Goal: Check status

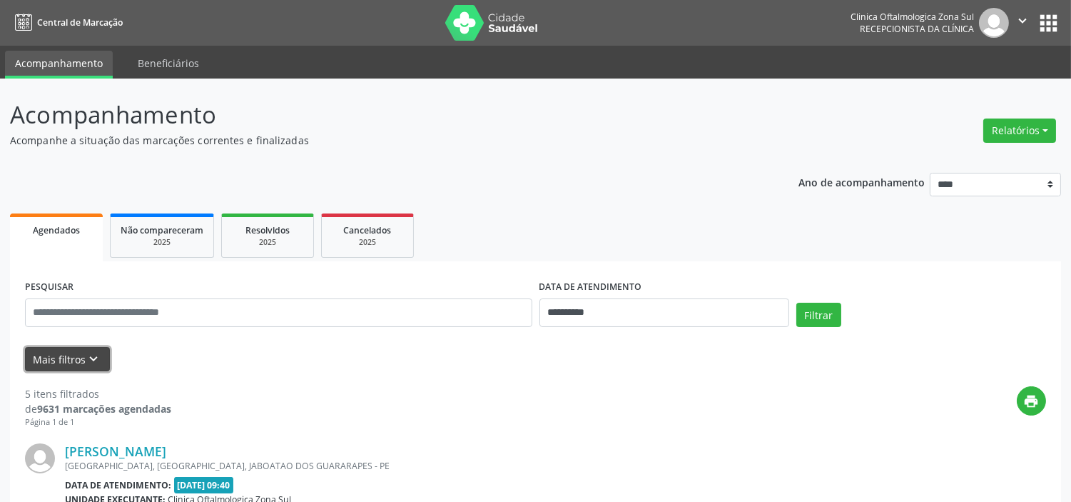
click at [71, 348] on button "Mais filtros keyboard_arrow_down" at bounding box center [67, 359] width 85 height 25
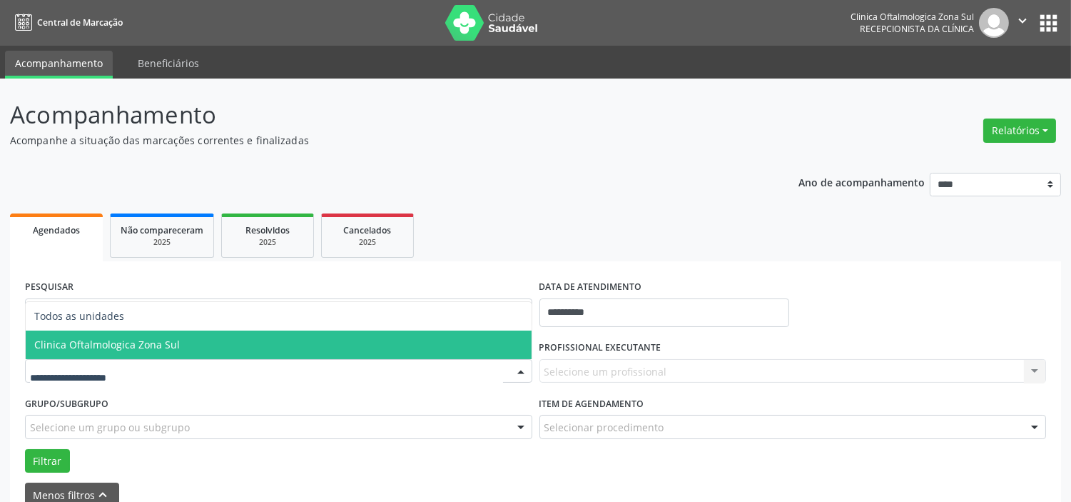
click at [138, 348] on span "Clinica Oftalmologica Zona Sul" at bounding box center [107, 345] width 146 height 14
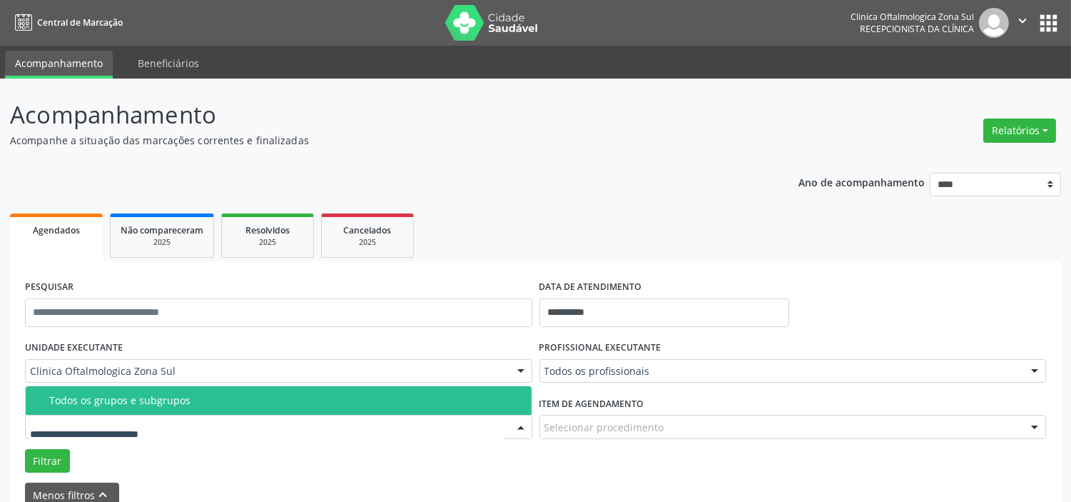
click at [146, 403] on div "Todos os grupos e subgrupos" at bounding box center [286, 400] width 474 height 11
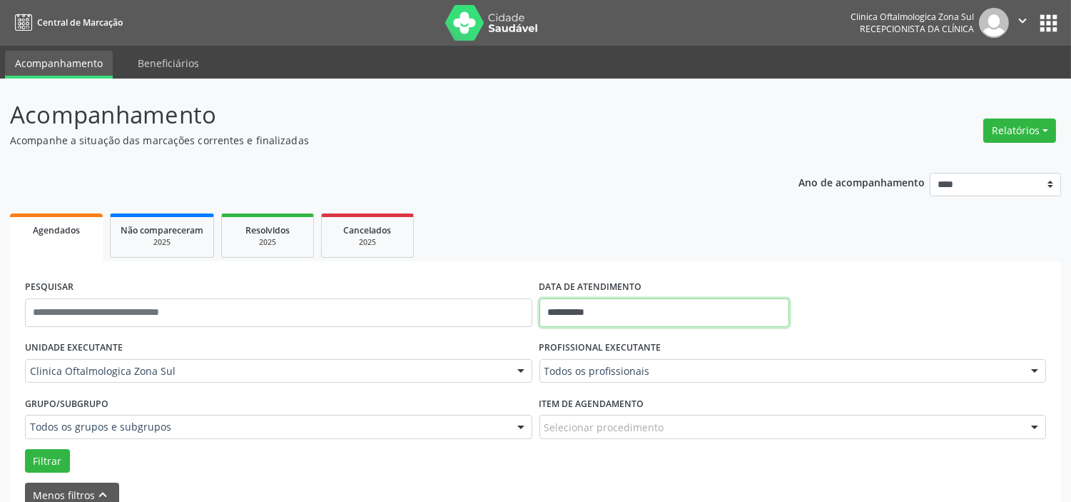
click at [629, 305] on input "**********" at bounding box center [665, 312] width 250 height 29
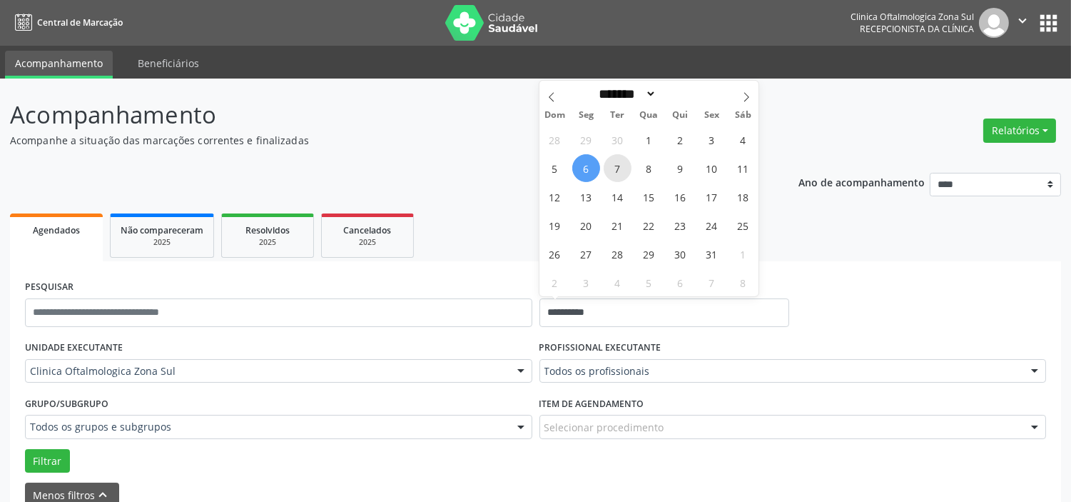
click at [612, 174] on span "7" at bounding box center [618, 168] width 28 height 28
type input "**********"
click at [748, 101] on icon at bounding box center [747, 97] width 10 height 10
select select "**"
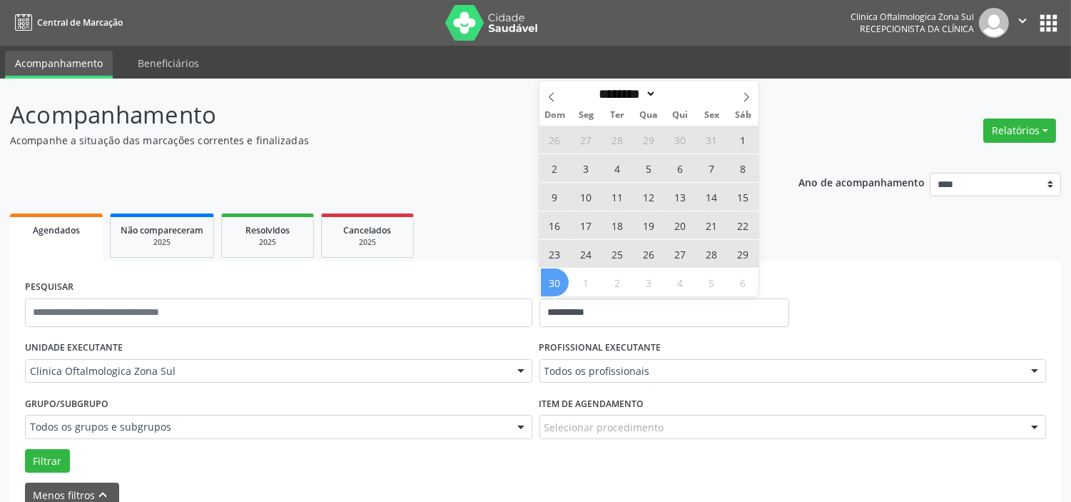
click at [550, 282] on span "30" at bounding box center [555, 282] width 28 height 28
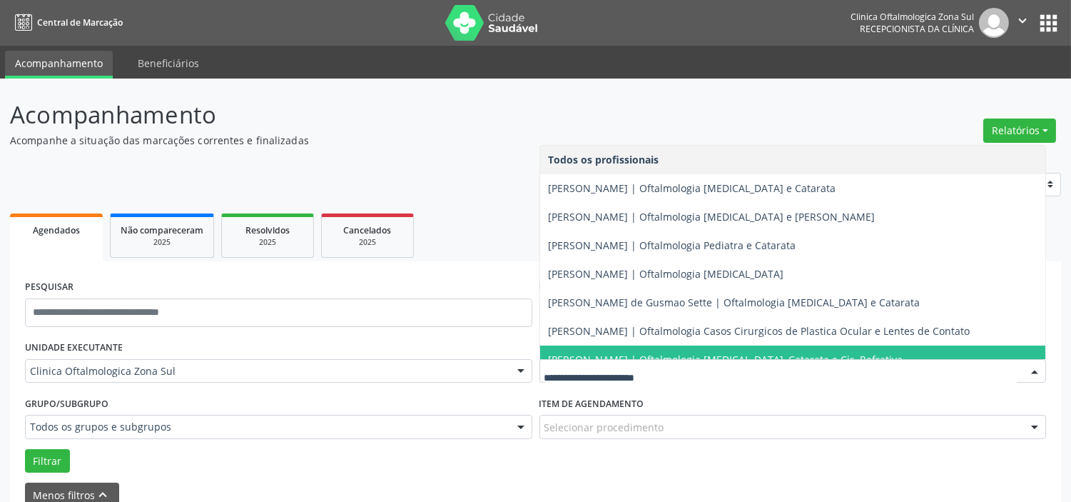
click at [594, 345] on span "[PERSON_NAME] | Oftalmologia [MEDICAL_DATA], Catarata e Cir. Refrativa" at bounding box center [793, 359] width 506 height 29
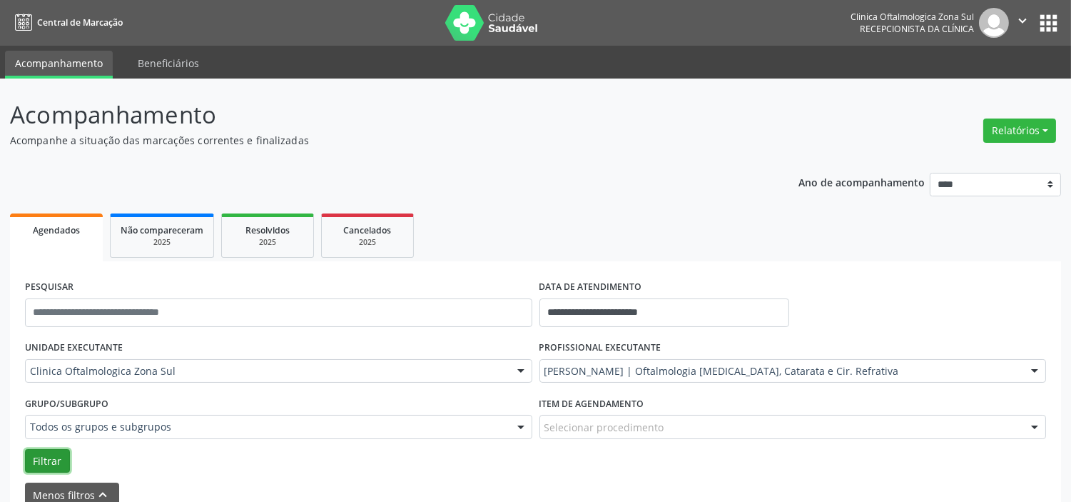
click at [54, 457] on button "Filtrar" at bounding box center [47, 461] width 45 height 24
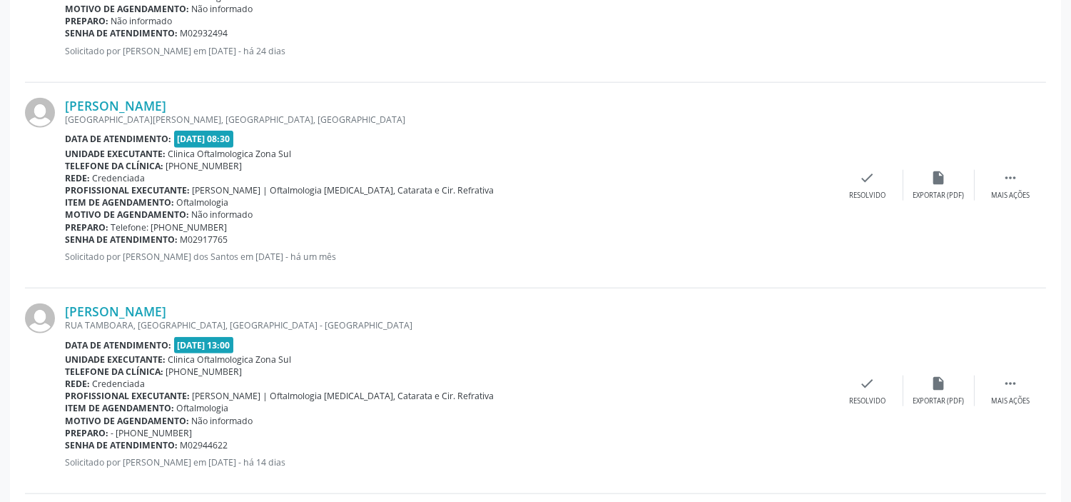
scroll to position [3213, 0]
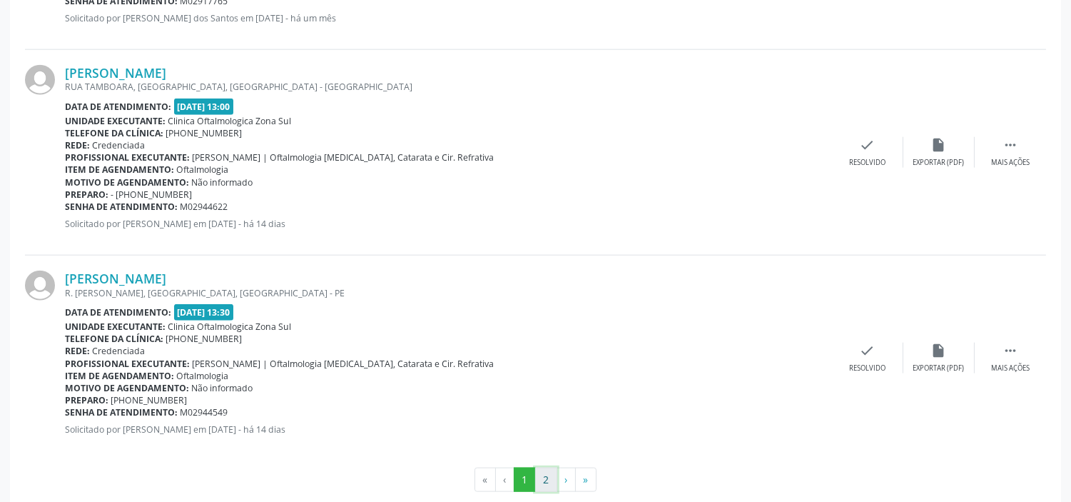
click at [551, 472] on button "2" at bounding box center [546, 479] width 22 height 24
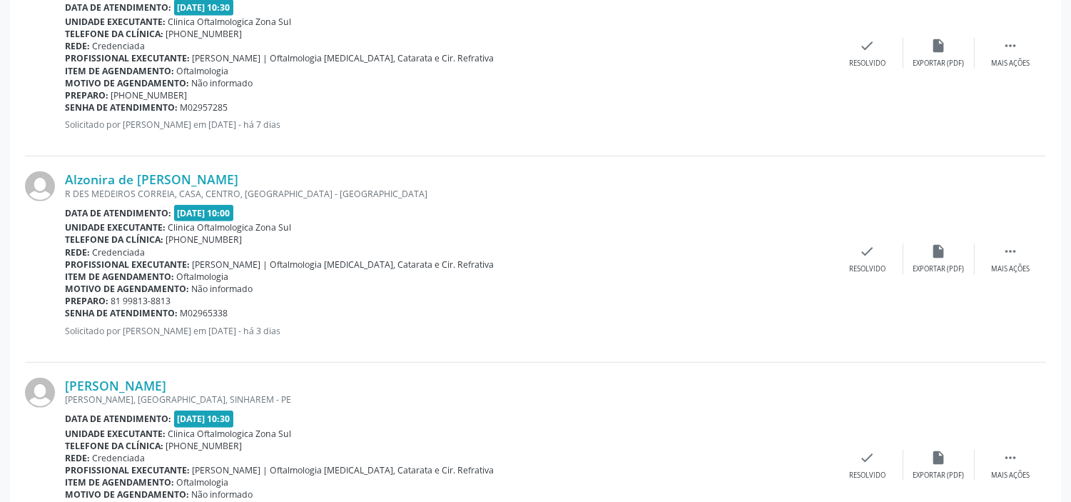
scroll to position [2185, 0]
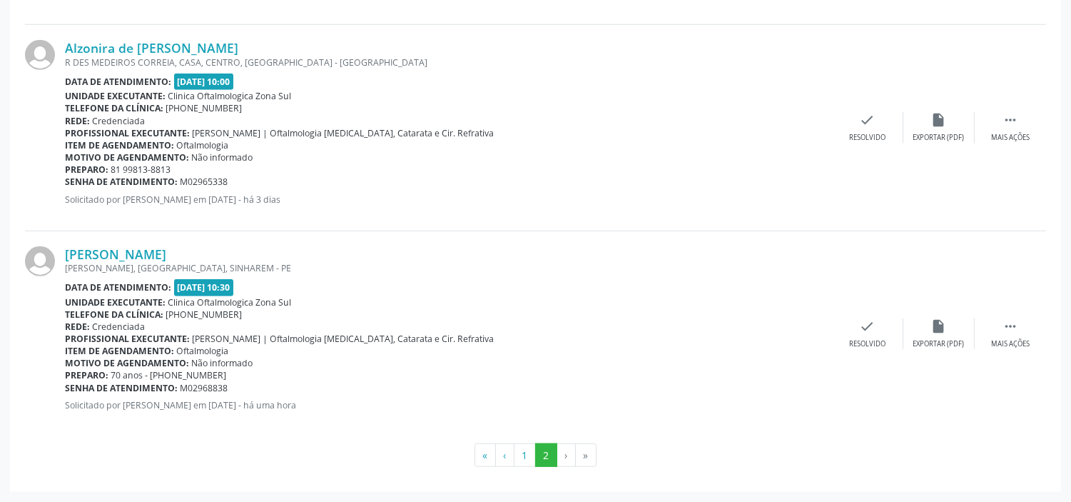
click at [116, 262] on div "[PERSON_NAME], [GEOGRAPHIC_DATA], SINHAREM - PE" at bounding box center [448, 268] width 767 height 12
click at [116, 253] on link "[PERSON_NAME]" at bounding box center [115, 254] width 101 height 16
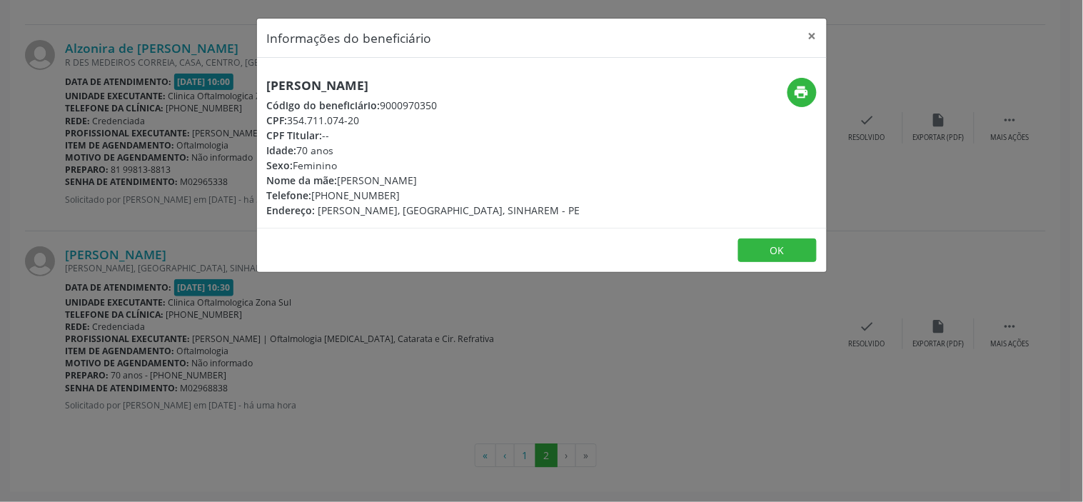
drag, startPoint x: 361, startPoint y: 116, endPoint x: 290, endPoint y: 118, distance: 70.7
click at [290, 118] on div "CPF: 354.711.074-20" at bounding box center [423, 120] width 313 height 15
copy div "354.711.074-20"
click at [233, 347] on div "Informações do beneficiário × [PERSON_NAME] Código do beneficiário: 9000970350 …" at bounding box center [541, 251] width 1083 height 502
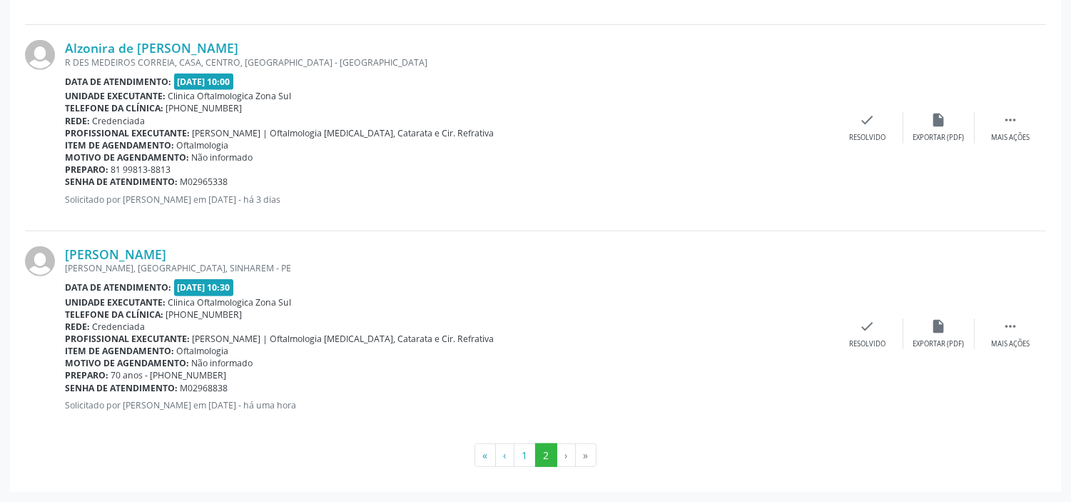
drag, startPoint x: 231, startPoint y: 388, endPoint x: 66, endPoint y: 390, distance: 164.2
click at [66, 390] on div "Senha de atendimento: M02968838" at bounding box center [448, 388] width 767 height 12
copy div "Senha de atendimento: M02968838"
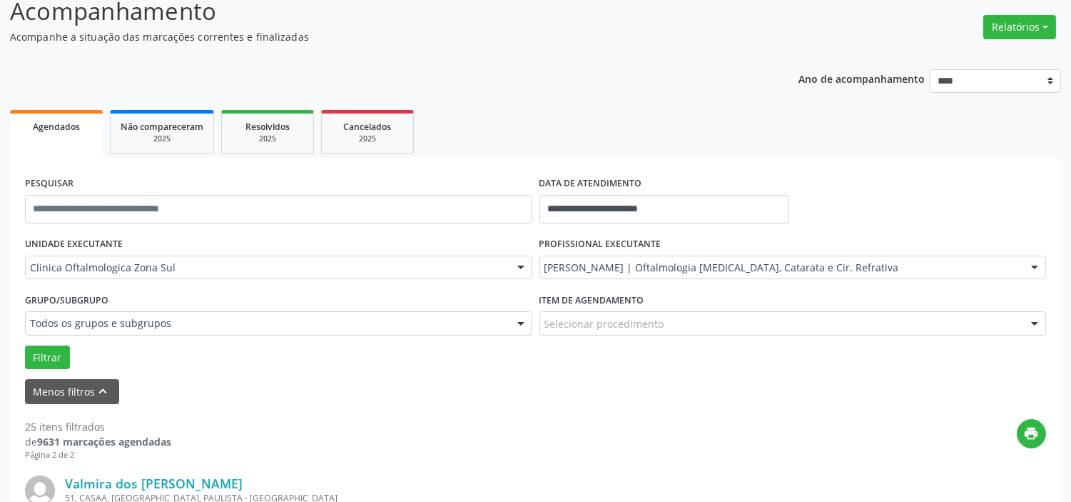
scroll to position [0, 0]
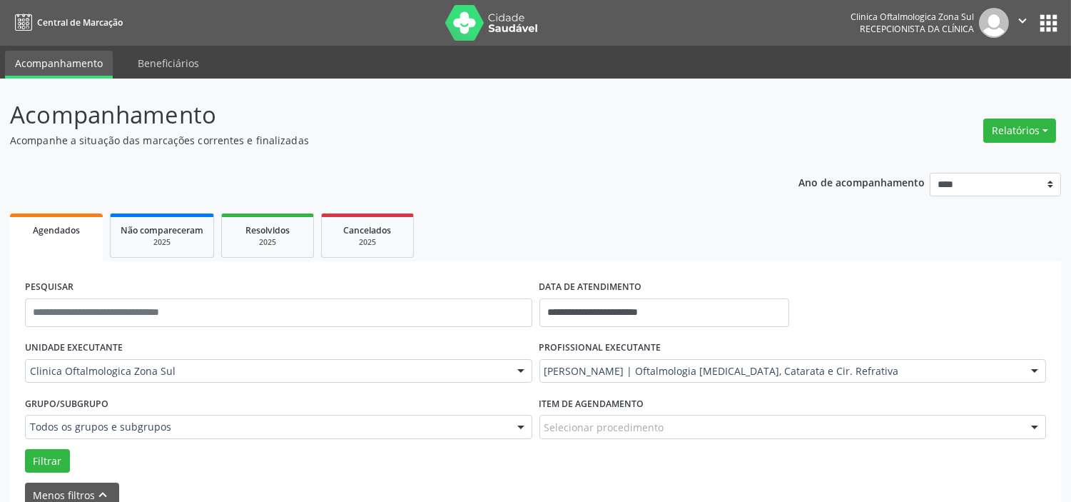
click at [1018, 17] on icon "" at bounding box center [1023, 21] width 16 height 16
drag, startPoint x: 982, startPoint y: 90, endPoint x: 946, endPoint y: 106, distance: 39.0
click at [982, 90] on link "Sair" at bounding box center [986, 87] width 98 height 20
